Goal: Transaction & Acquisition: Purchase product/service

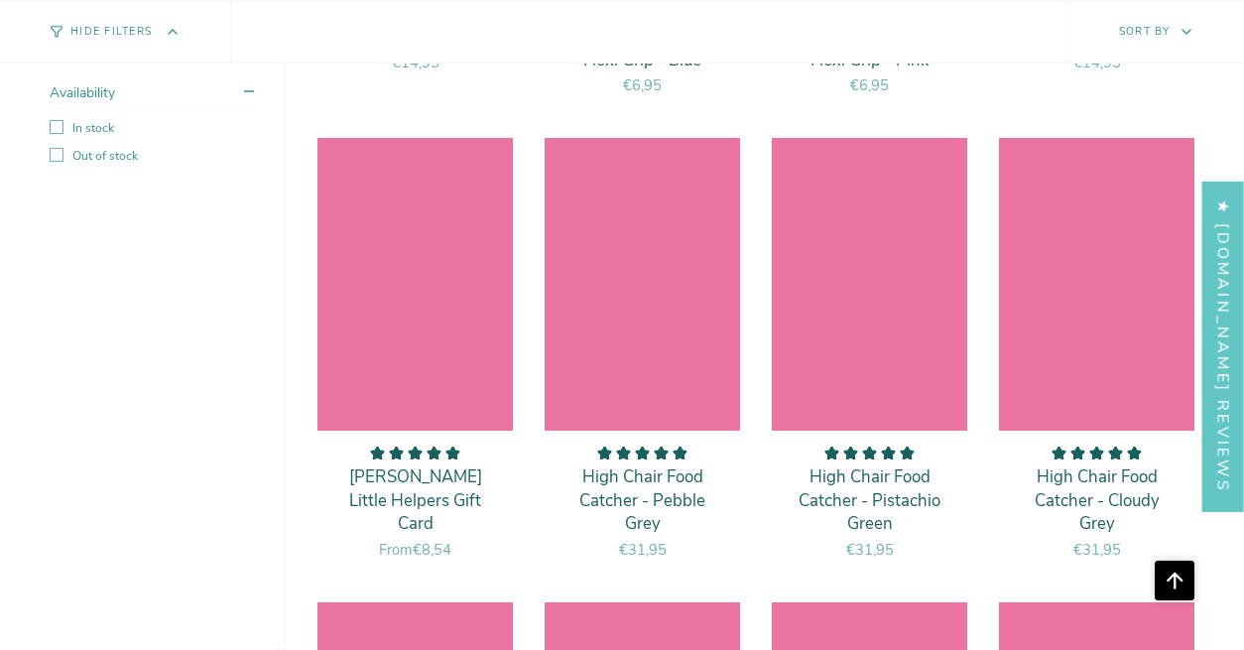
scroll to position [6942, 0]
